Goal: Information Seeking & Learning: Learn about a topic

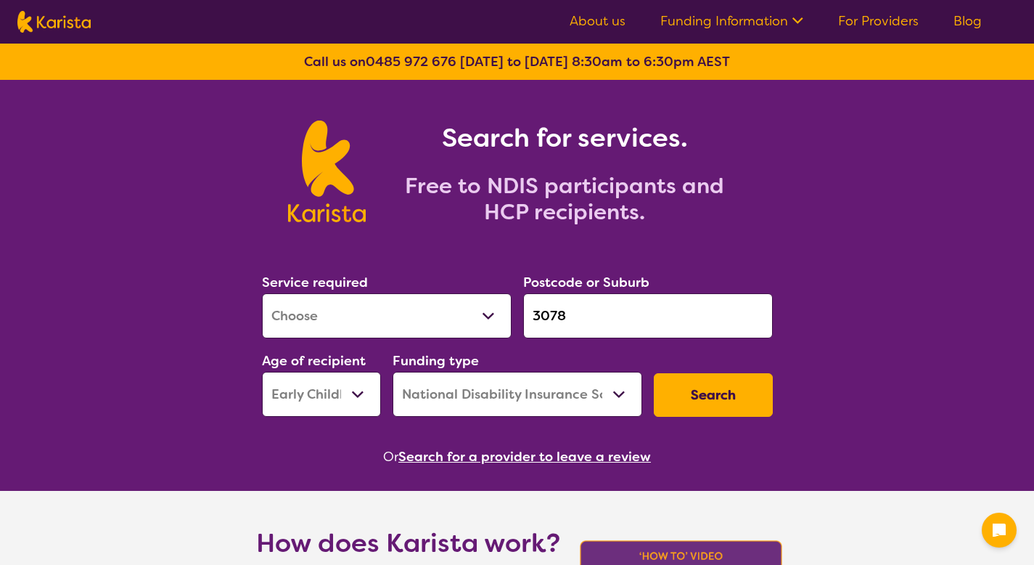
select select "[MEDICAL_DATA]"
select select "EC"
select select "NDIS"
click at [728, 23] on link "Funding Information" at bounding box center [731, 20] width 143 height 17
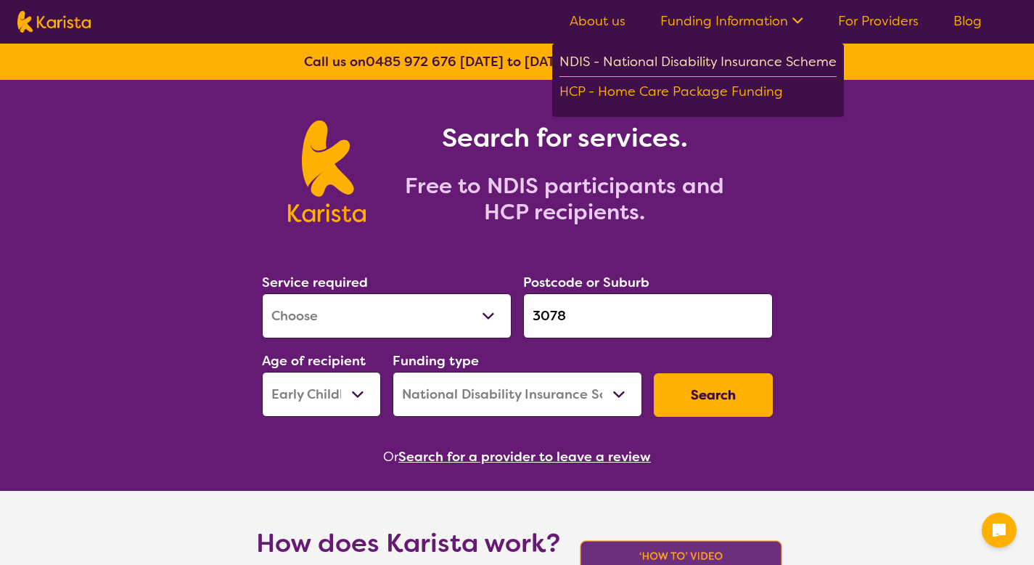
click at [710, 60] on div "NDIS - National Disability Insurance Scheme" at bounding box center [697, 64] width 277 height 26
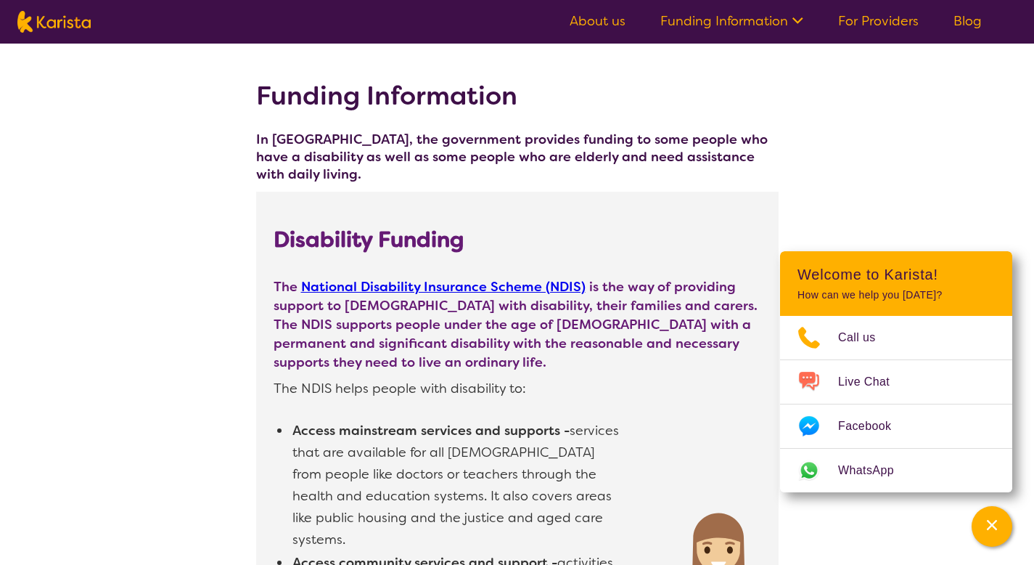
click at [66, 15] on img at bounding box center [53, 22] width 73 height 22
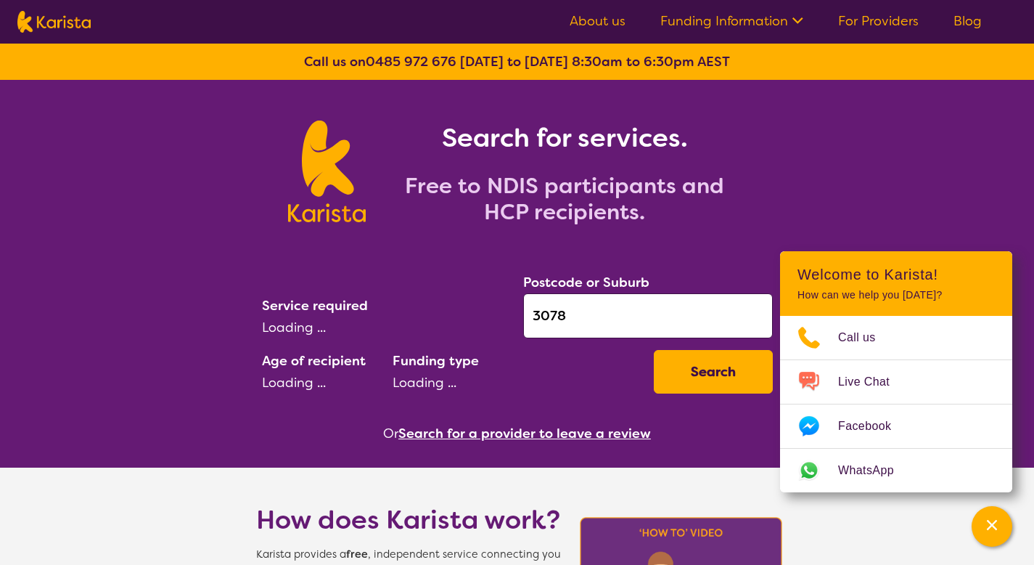
select select "[MEDICAL_DATA]"
select select "EC"
select select "NDIS"
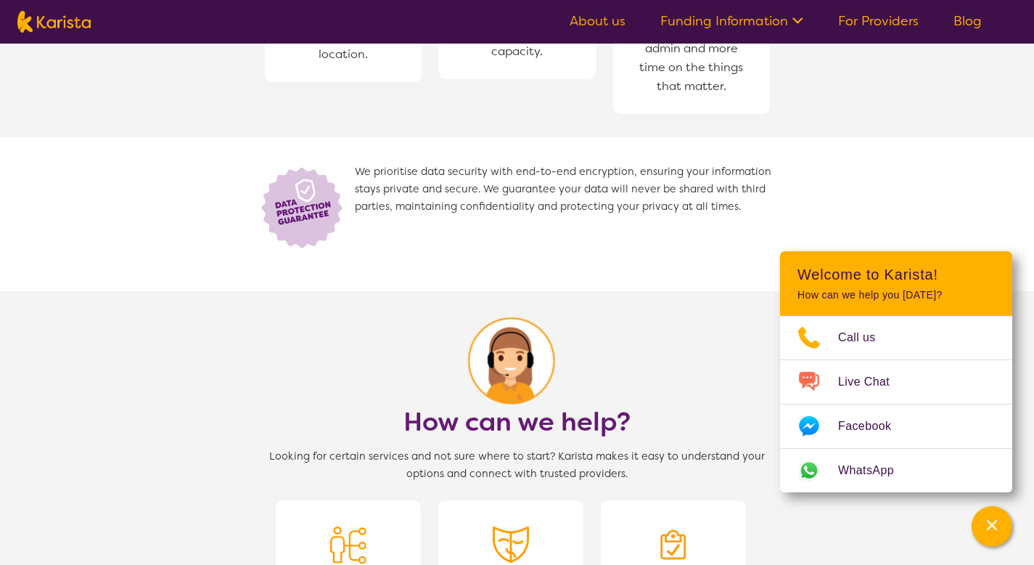
scroll to position [1296, 0]
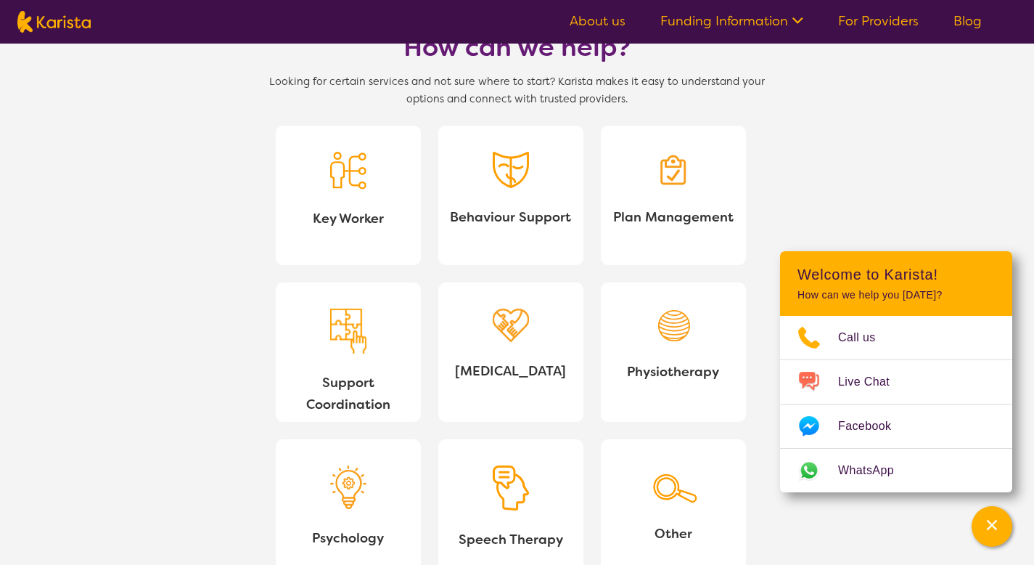
click at [460, 221] on span "Behaviour Support" at bounding box center [511, 217] width 122 height 22
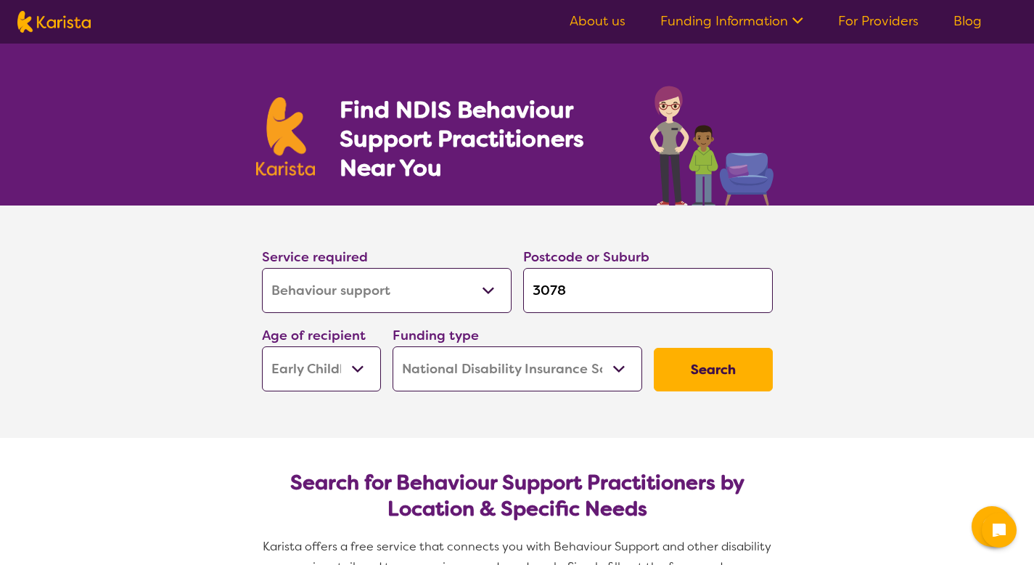
select select "Behaviour support"
select select "EC"
select select "NDIS"
select select "Behaviour support"
select select "EC"
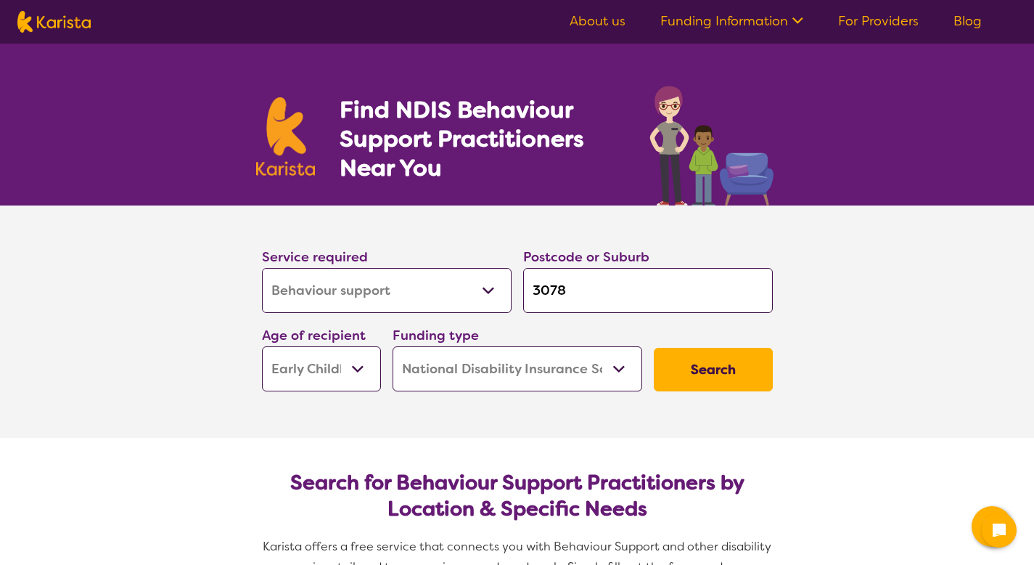
select select "NDIS"
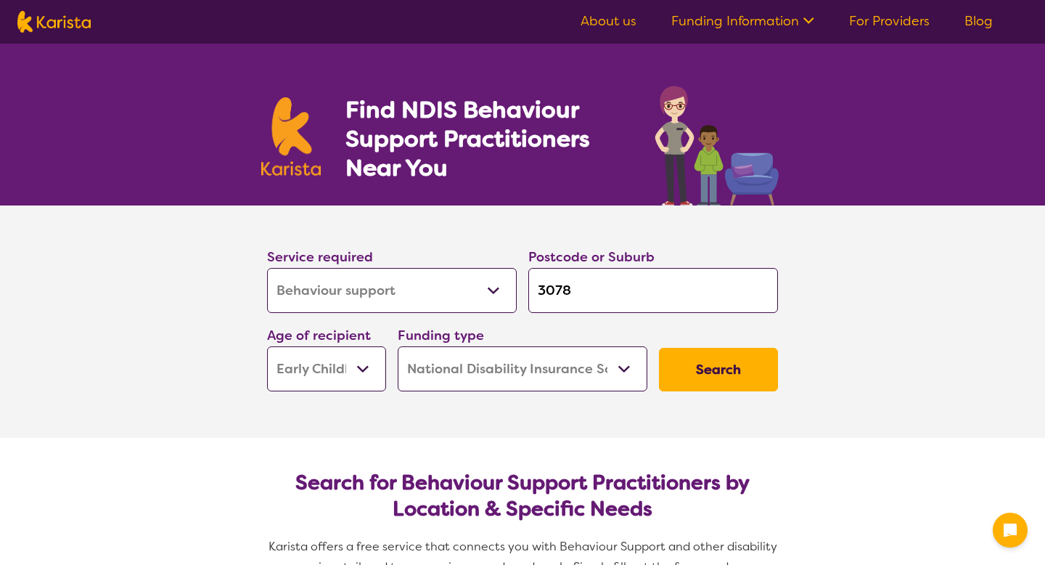
select select "Behaviour support"
select select "EC"
select select "NDIS"
select select "Behaviour support"
select select "EC"
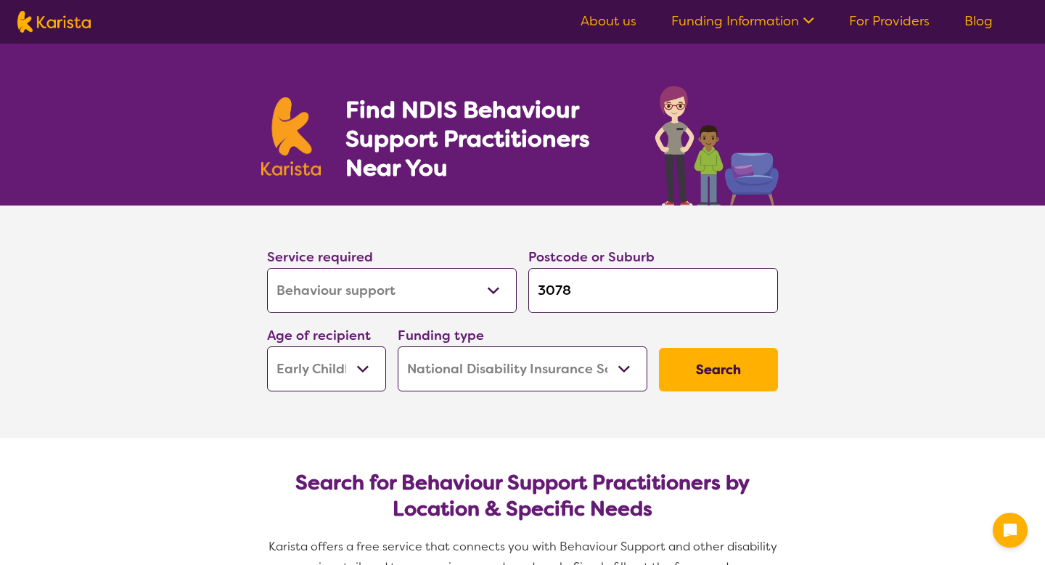
select select "NDIS"
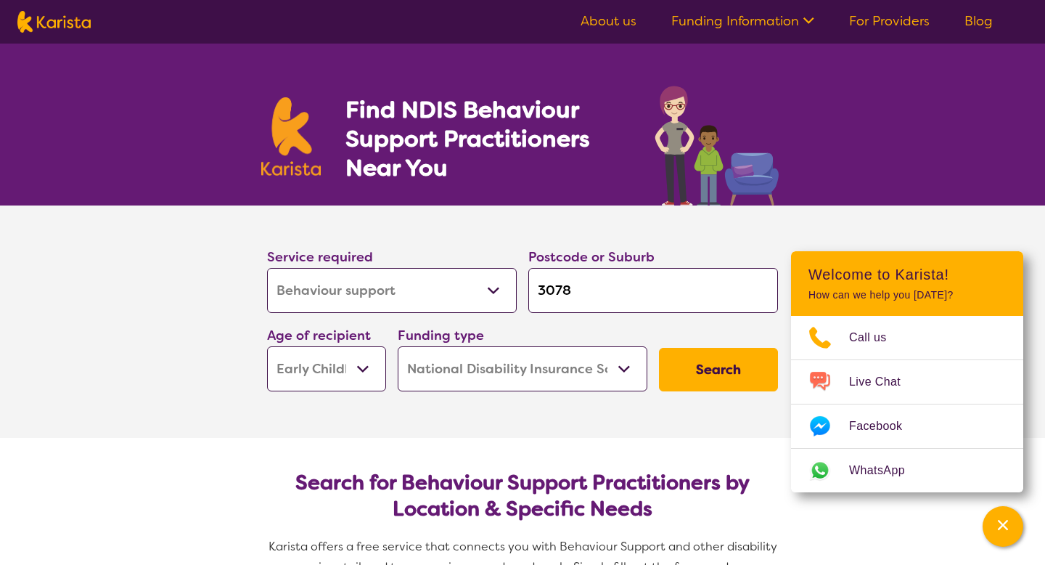
click at [779, 23] on link "Funding Information" at bounding box center [742, 20] width 143 height 17
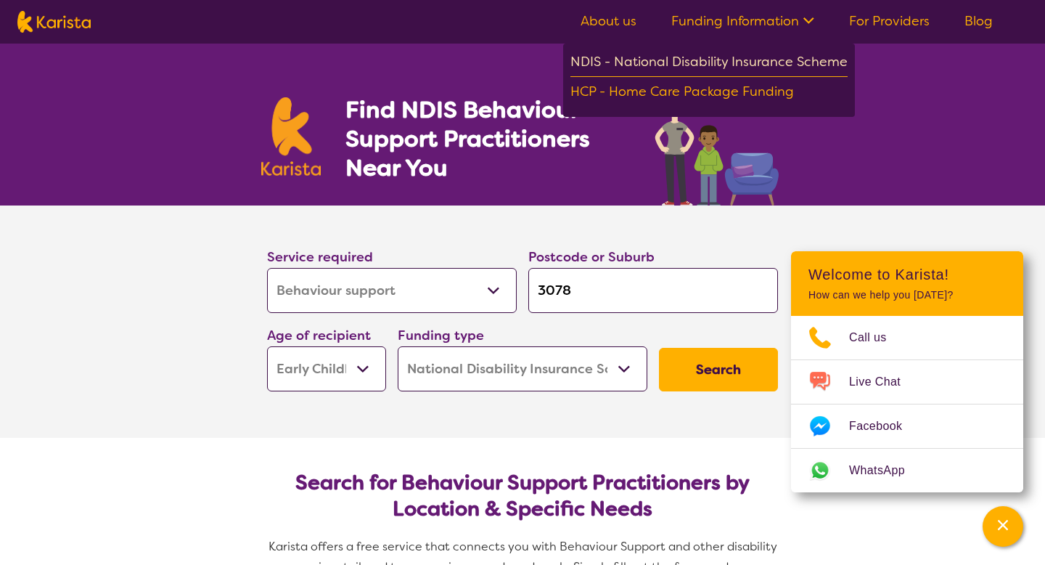
click at [730, 70] on div "NDIS - National Disability Insurance Scheme" at bounding box center [708, 64] width 277 height 26
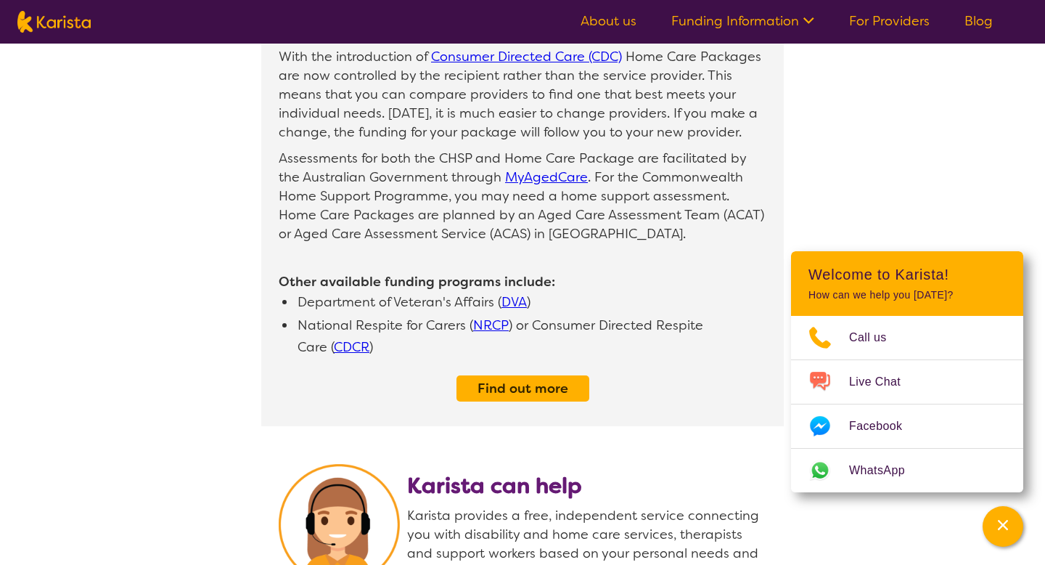
scroll to position [1434, 0]
